Goal: Information Seeking & Learning: Learn about a topic

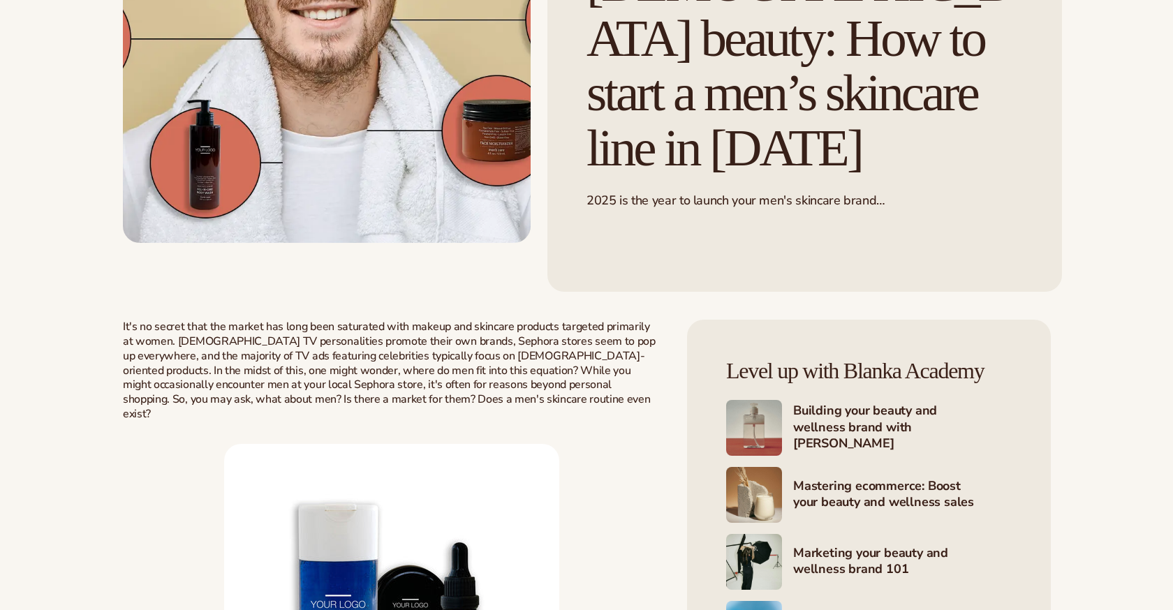
scroll to position [408, 0]
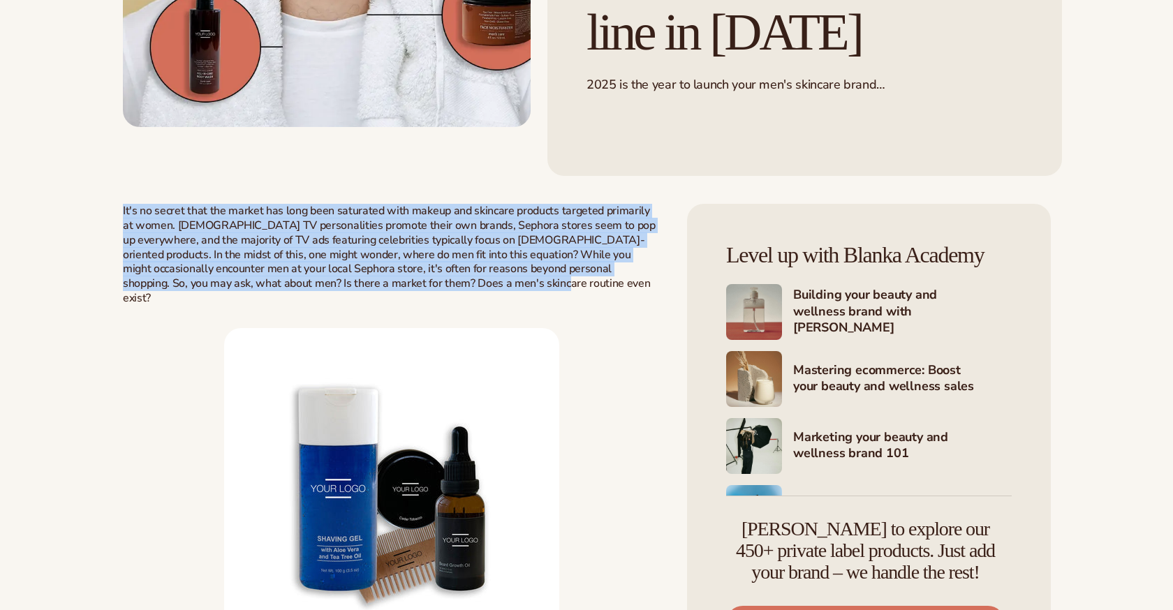
drag, startPoint x: 114, startPoint y: 152, endPoint x: 418, endPoint y: 226, distance: 312.6
copy span "It's no secret that the market has long been saturated with makeup and skincare…"
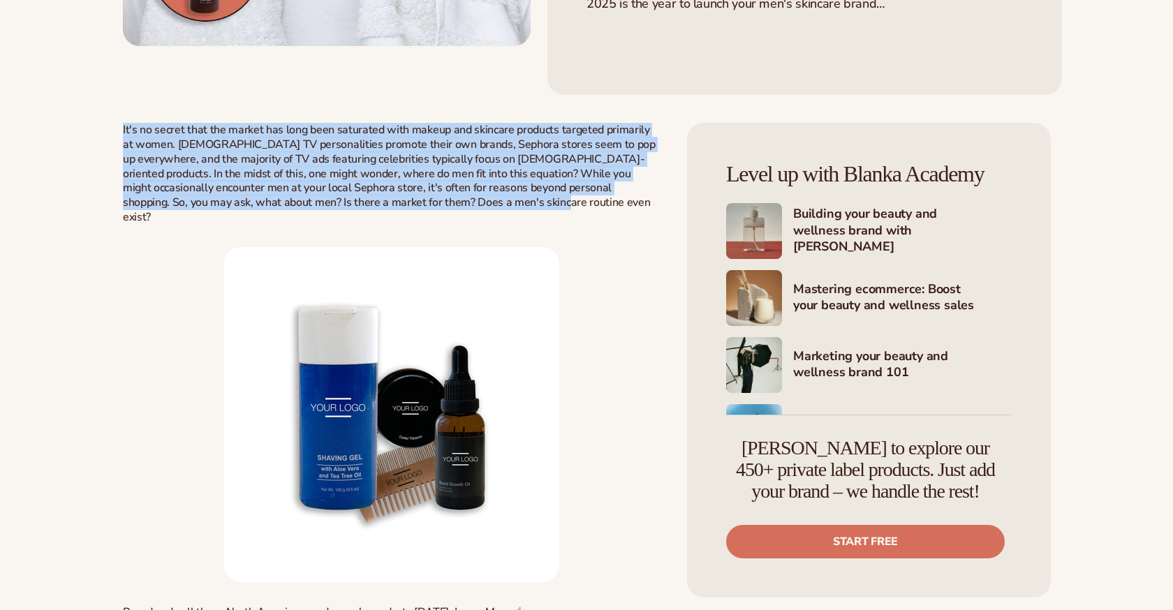
scroll to position [913, 0]
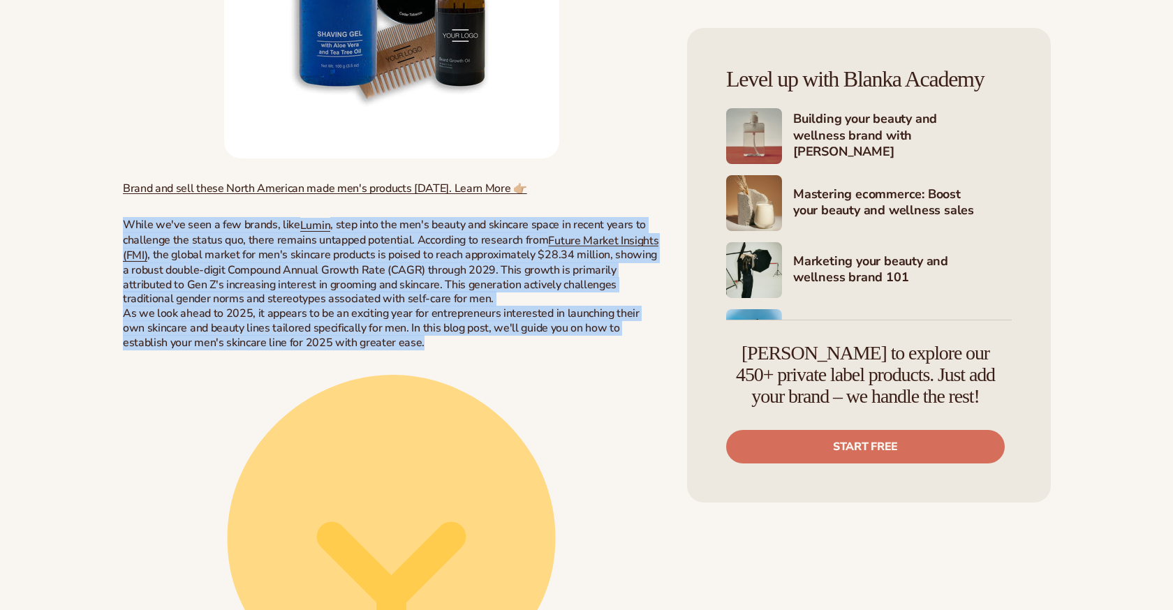
drag, startPoint x: 119, startPoint y: 149, endPoint x: 401, endPoint y: 270, distance: 306.2
copy div "While we've seen a few brands, like Lumin , step into the men's beauty and skin…"
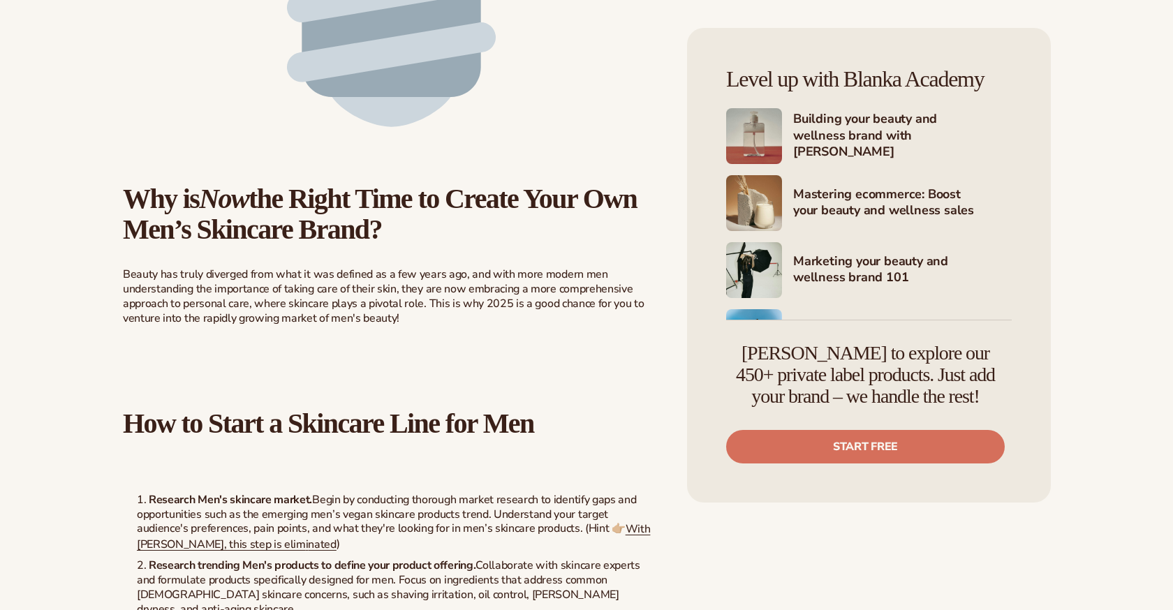
scroll to position [2295, 0]
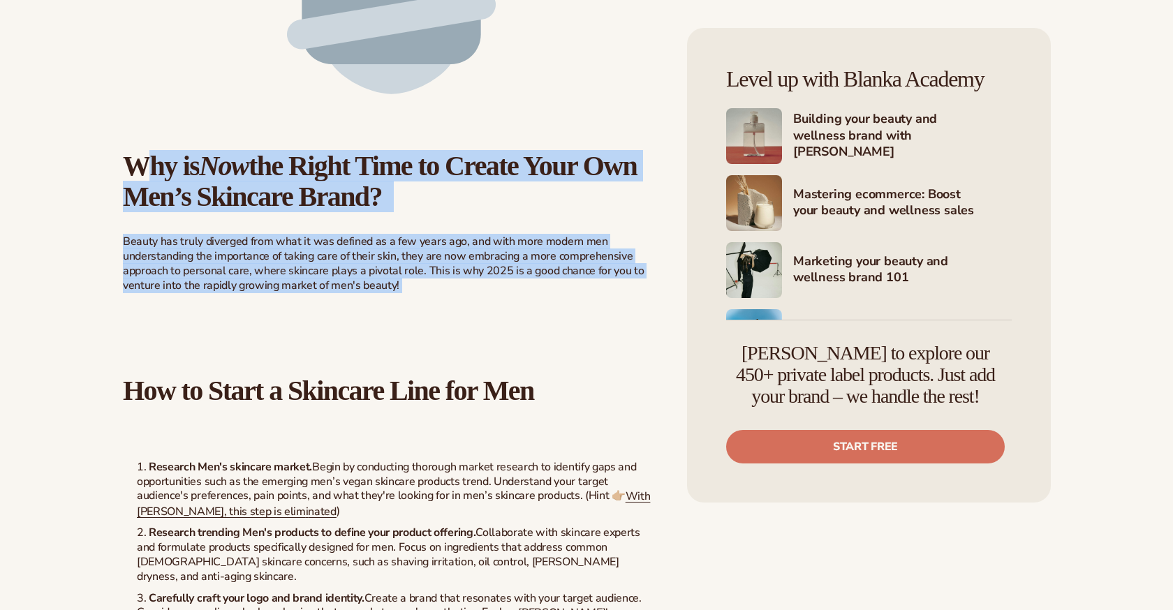
drag, startPoint x: 121, startPoint y: 87, endPoint x: 404, endPoint y: 219, distance: 312.1
copy div "Why is Now the Right Time to Create Your Own Men’s Skincare Brand? Beauty has t…"
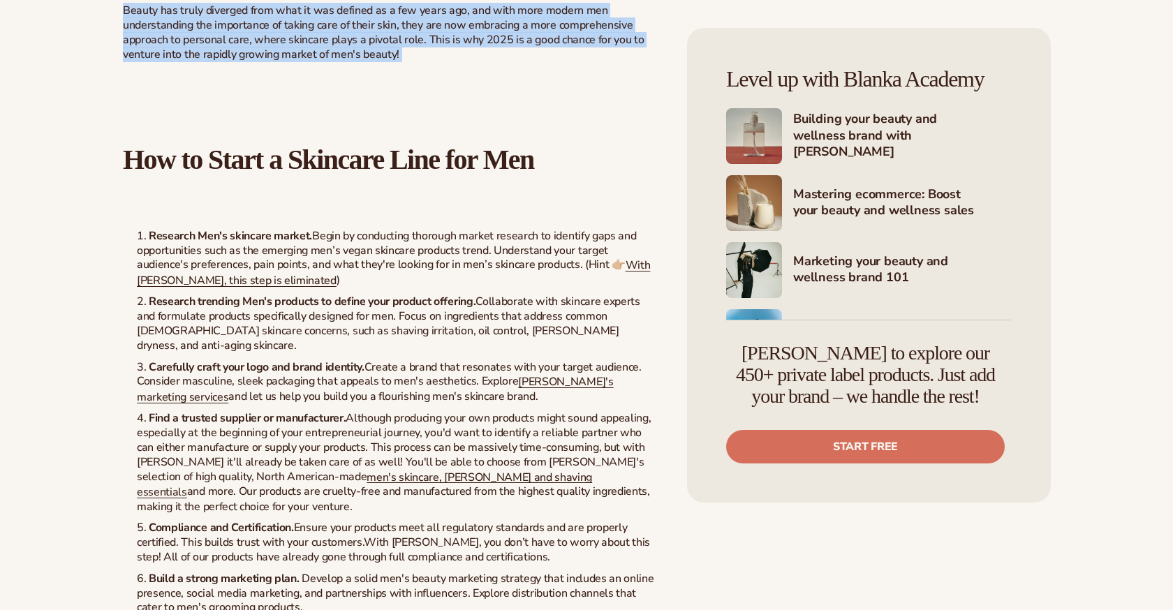
scroll to position [2540, 0]
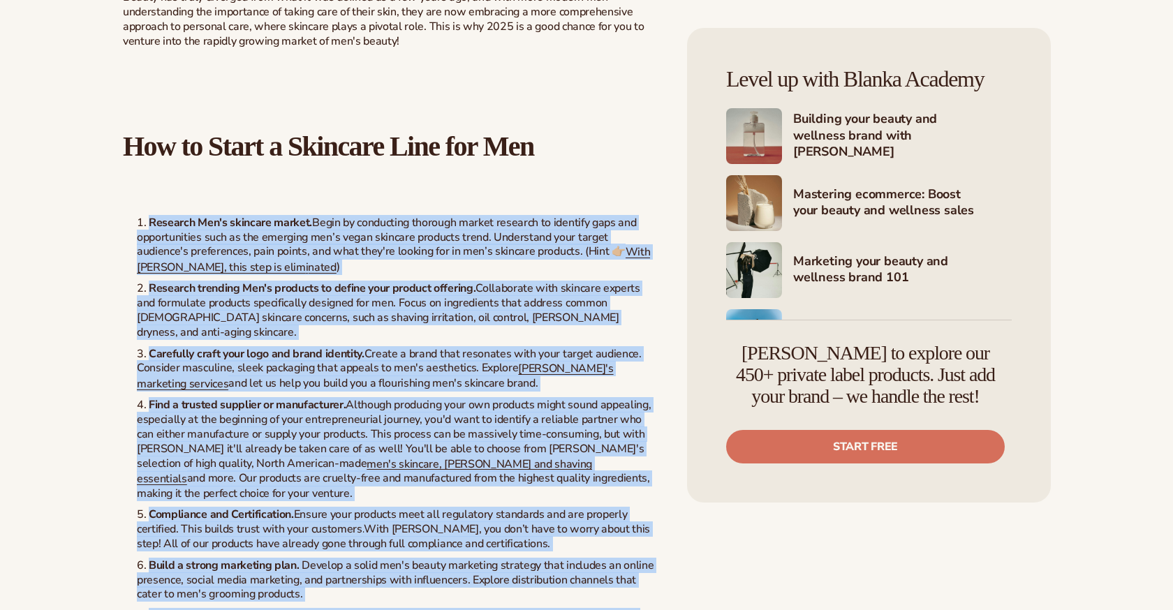
drag, startPoint x: 134, startPoint y: 134, endPoint x: 455, endPoint y: 552, distance: 527.4
copy ol "Research Men's skincare market. Begin by conducting thorough market research to…"
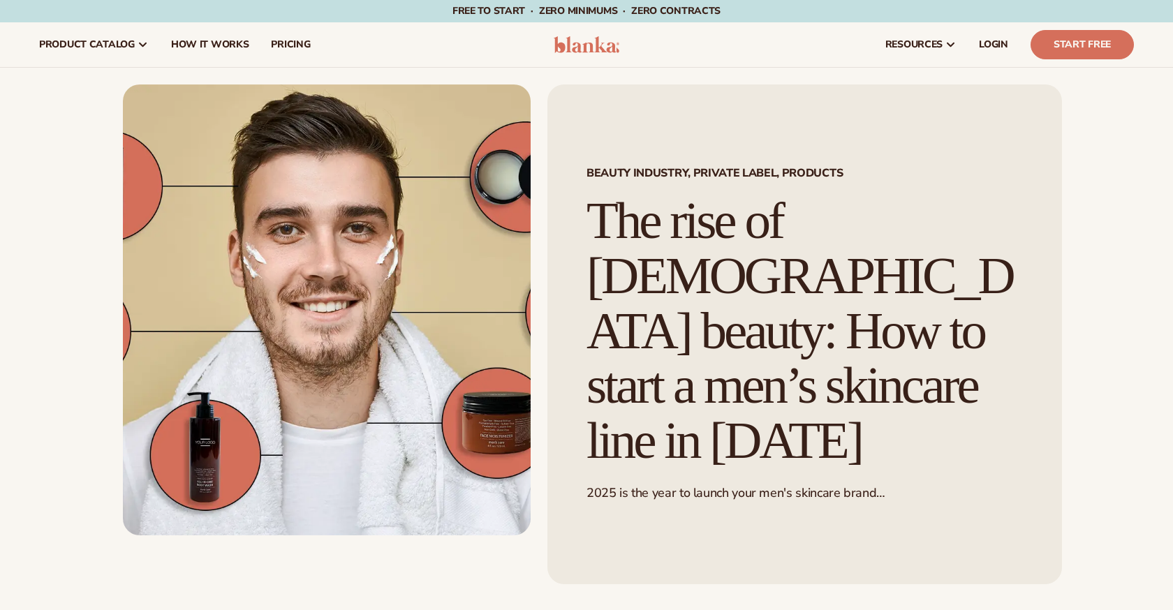
scroll to position [0, 0]
click at [584, 46] on img at bounding box center [587, 44] width 66 height 17
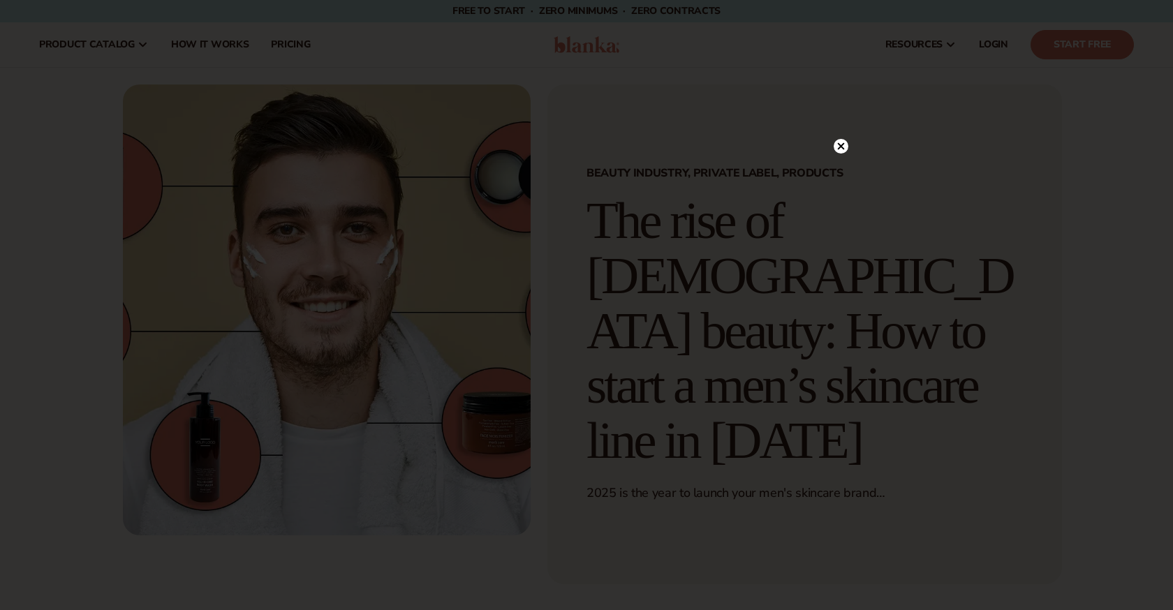
click at [841, 145] on icon at bounding box center [841, 145] width 7 height 7
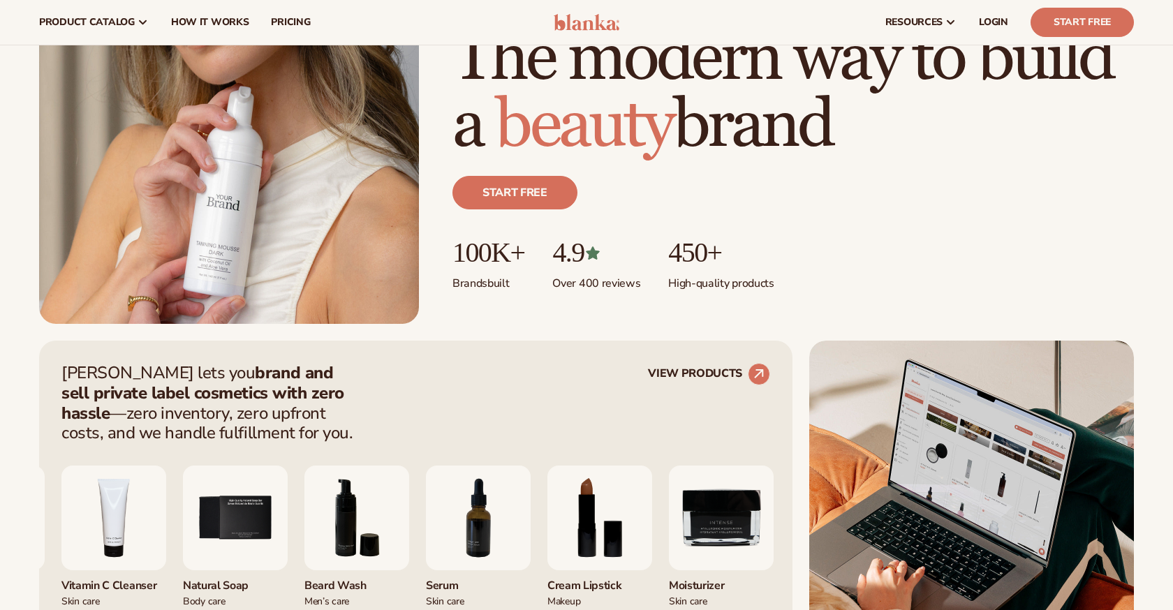
scroll to position [233, 0]
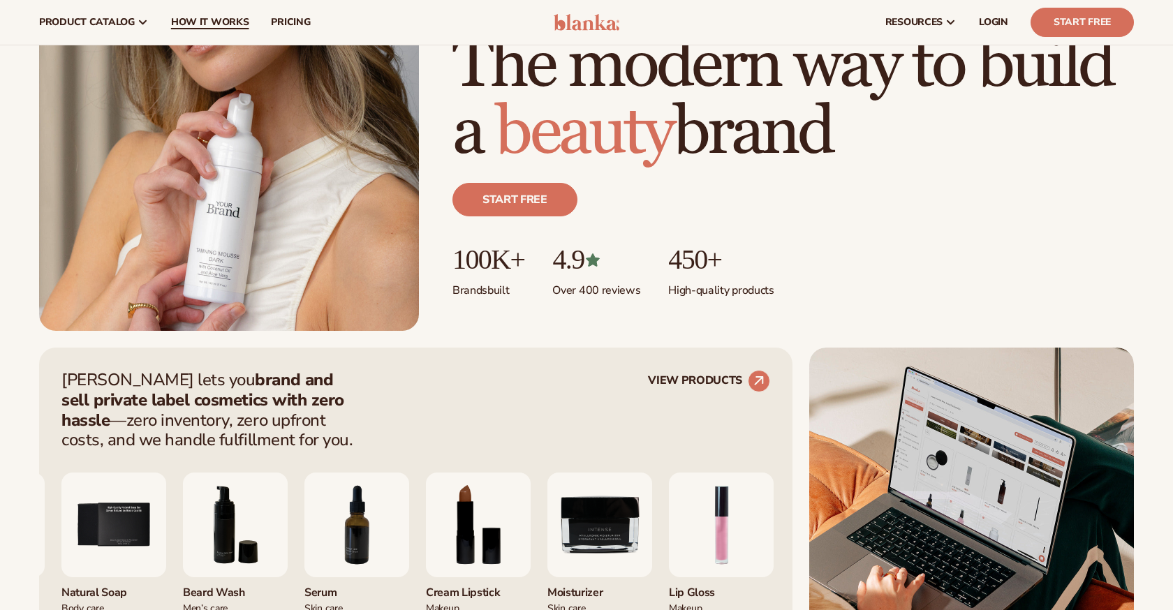
click at [210, 20] on span "How It Works" at bounding box center [210, 22] width 78 height 11
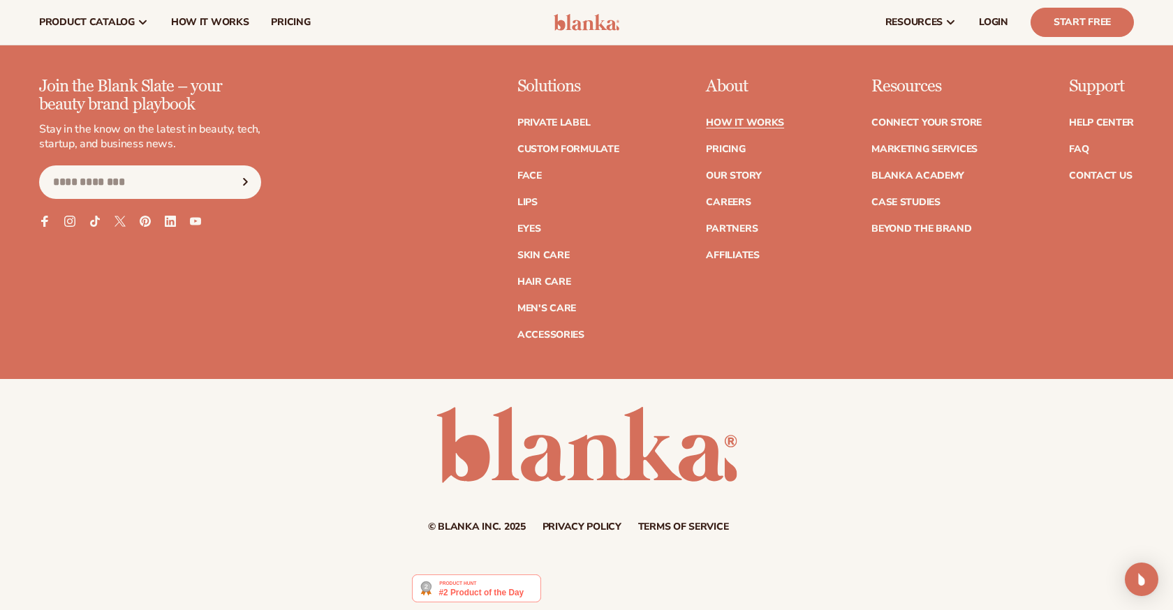
scroll to position [3411, 0]
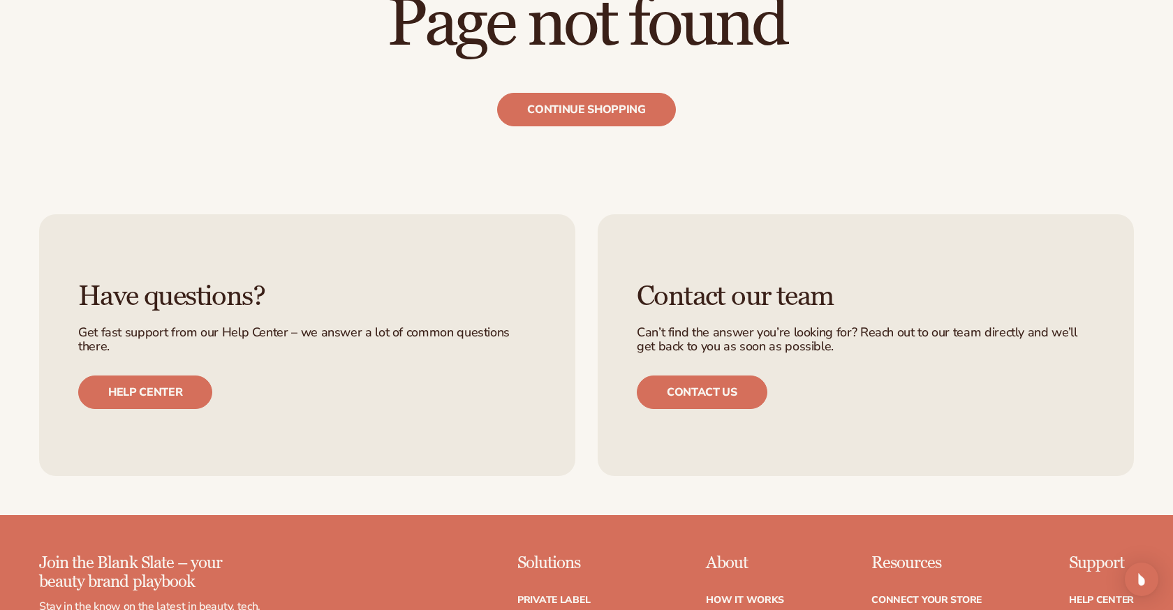
scroll to position [200, 0]
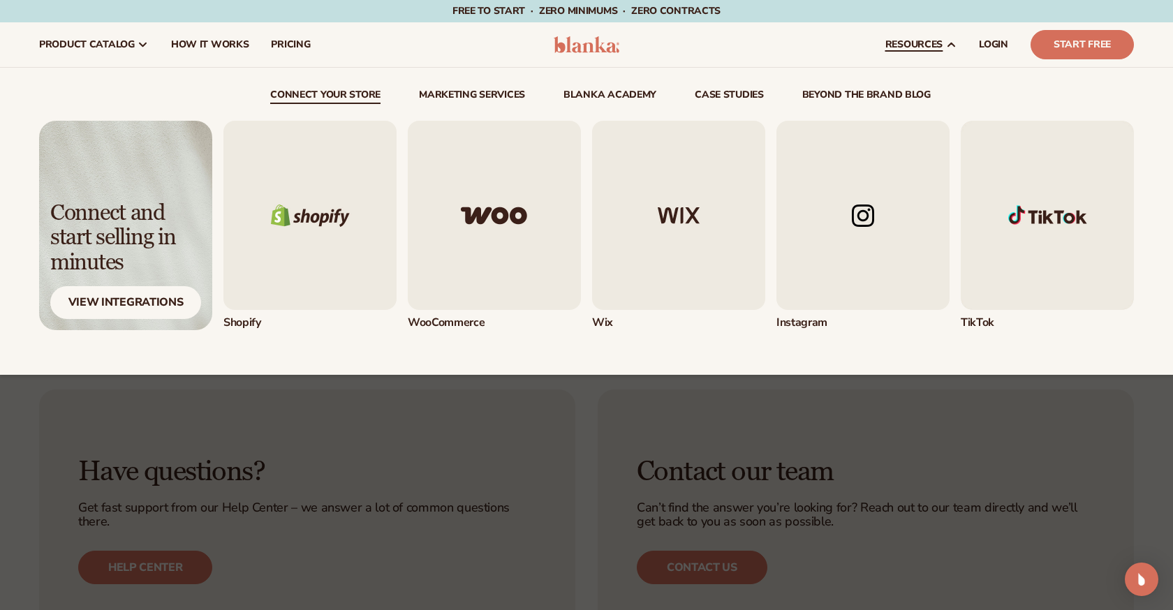
click at [908, 92] on link "beyond the brand blog" at bounding box center [866, 97] width 128 height 14
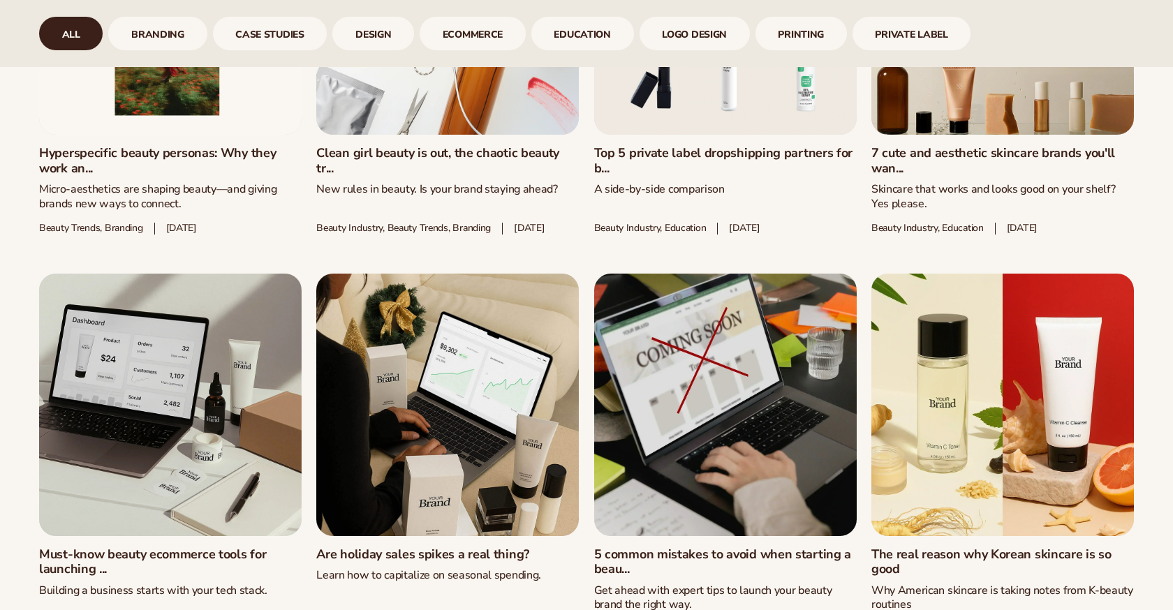
scroll to position [1401, 0]
